Goal: Information Seeking & Learning: Find specific fact

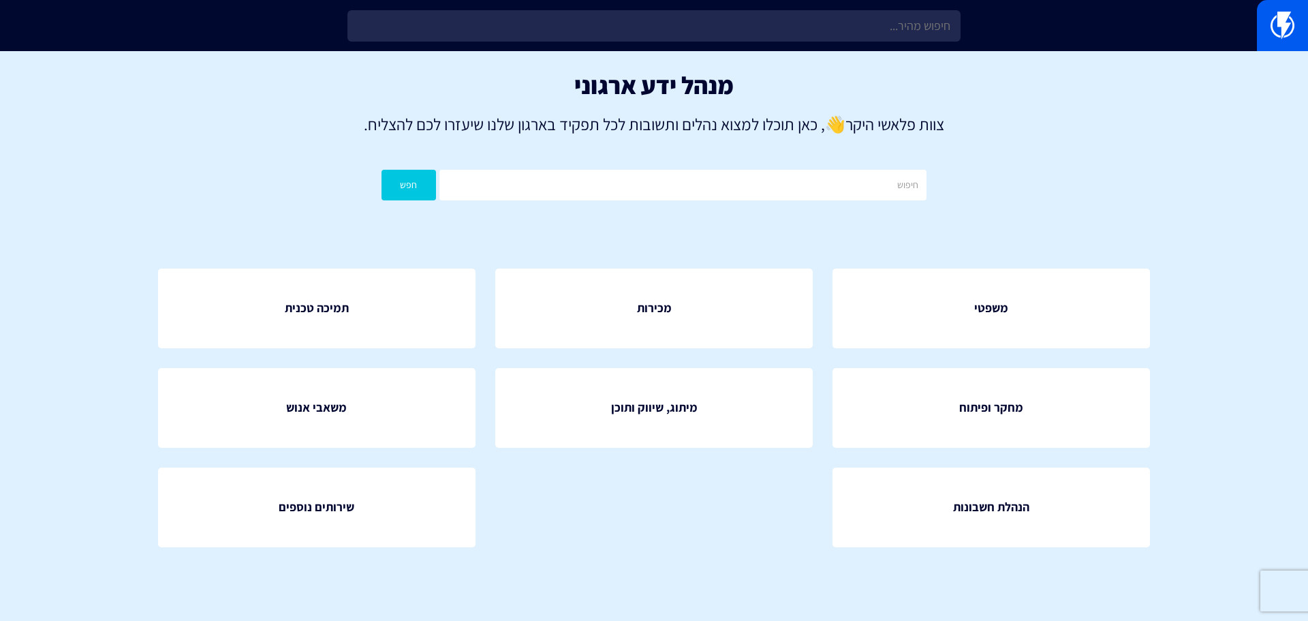
click at [844, 199] on input "text" at bounding box center [682, 185] width 487 height 31
type input "מייל"
click at [382, 170] on button "חפש" at bounding box center [409, 185] width 55 height 31
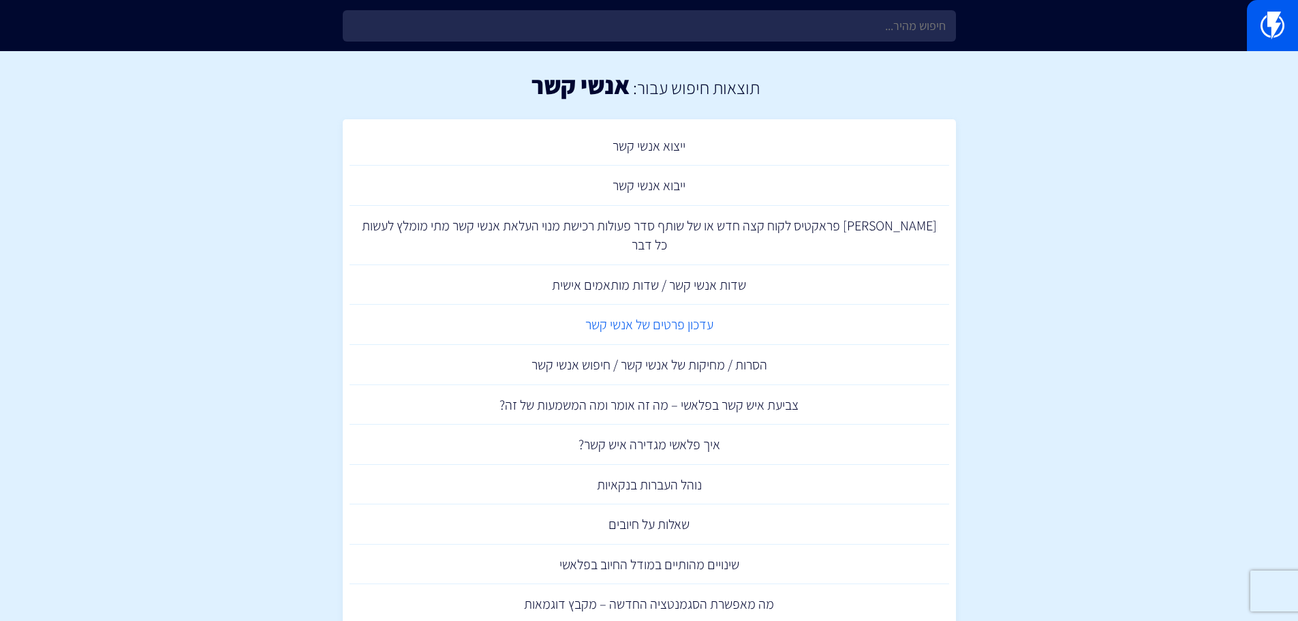
click at [681, 305] on link "עדכון פרטים של אנשי קשר" at bounding box center [650, 325] width 600 height 40
